Goal: Transaction & Acquisition: Purchase product/service

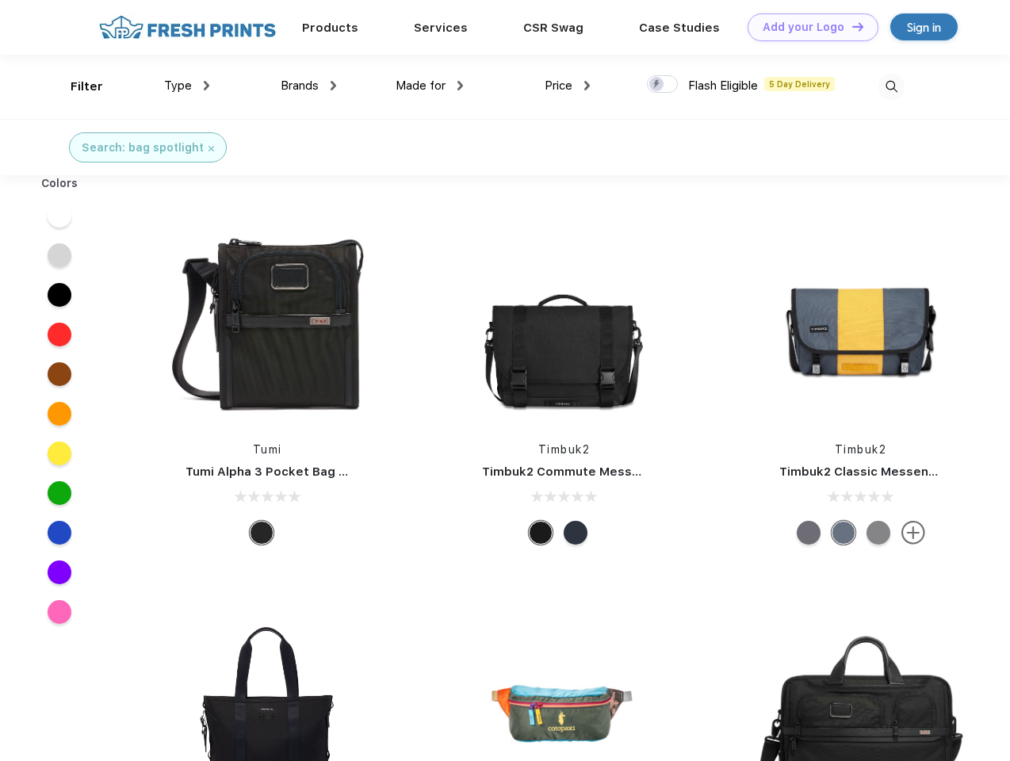
scroll to position [1, 0]
click at [807, 27] on link "Add your Logo Design Tool" at bounding box center [813, 27] width 131 height 28
click at [0, 0] on div "Design Tool" at bounding box center [0, 0] width 0 height 0
click at [851, 26] on link "Add your Logo Design Tool" at bounding box center [813, 27] width 131 height 28
click at [76, 86] on div "Filter" at bounding box center [87, 87] width 33 height 18
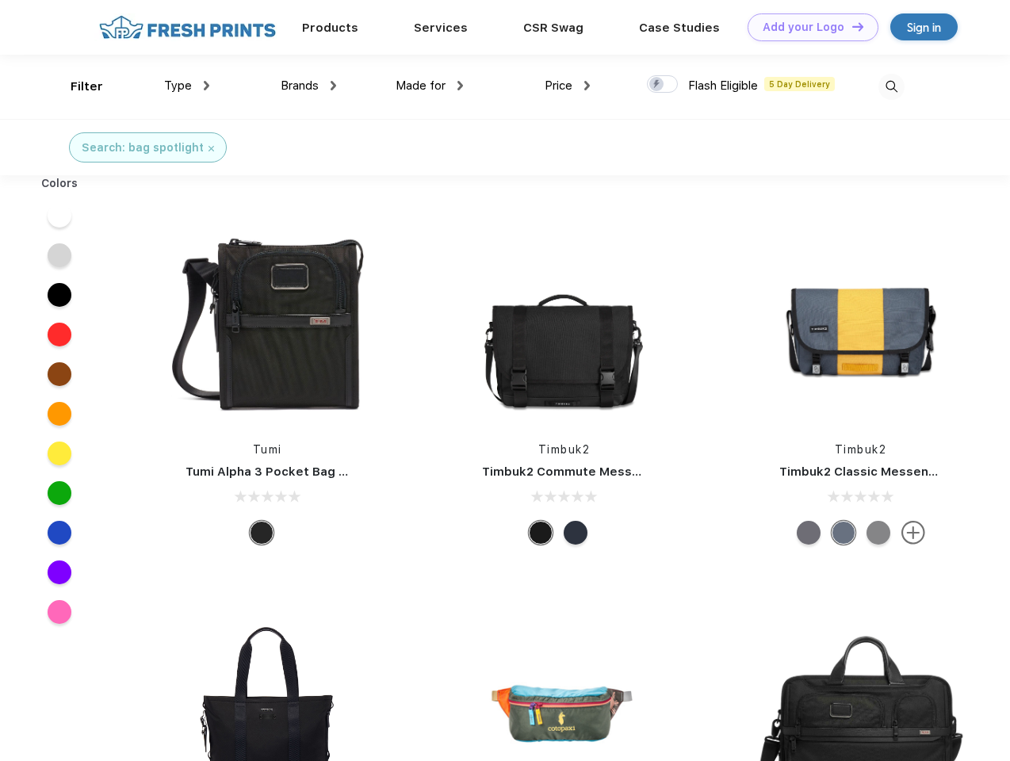
click at [187, 86] on span "Type" at bounding box center [178, 85] width 28 height 14
click at [308, 86] on span "Brands" at bounding box center [300, 85] width 38 height 14
click at [430, 86] on span "Made for" at bounding box center [421, 85] width 50 height 14
click at [568, 86] on span "Price" at bounding box center [559, 85] width 28 height 14
click at [663, 85] on div at bounding box center [662, 83] width 31 height 17
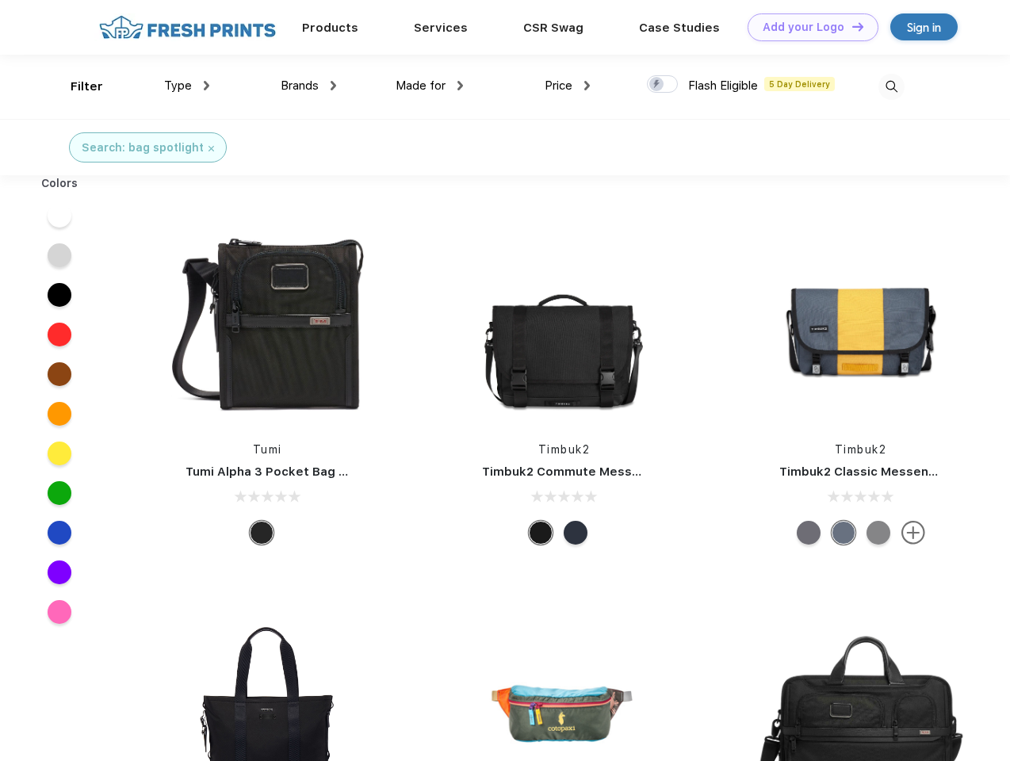
click at [657, 85] on input "checkbox" at bounding box center [652, 80] width 10 height 10
click at [891, 86] on img at bounding box center [891, 87] width 26 height 26
